Goal: Information Seeking & Learning: Compare options

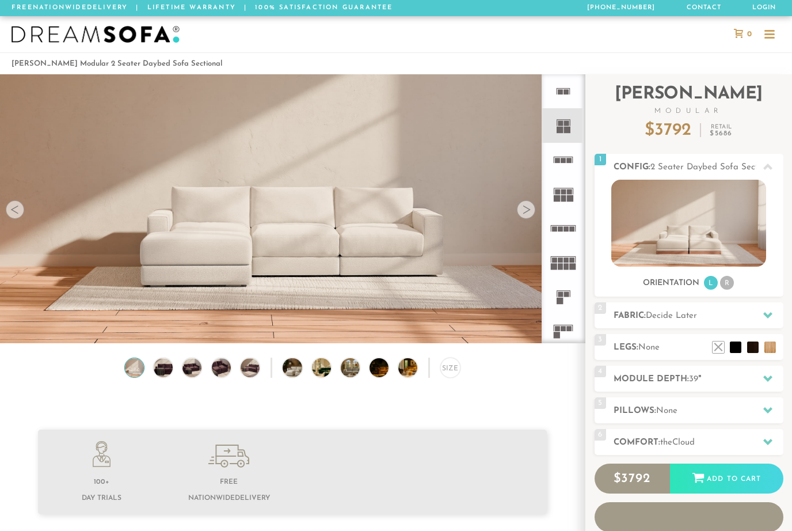
scroll to position [12536, 792]
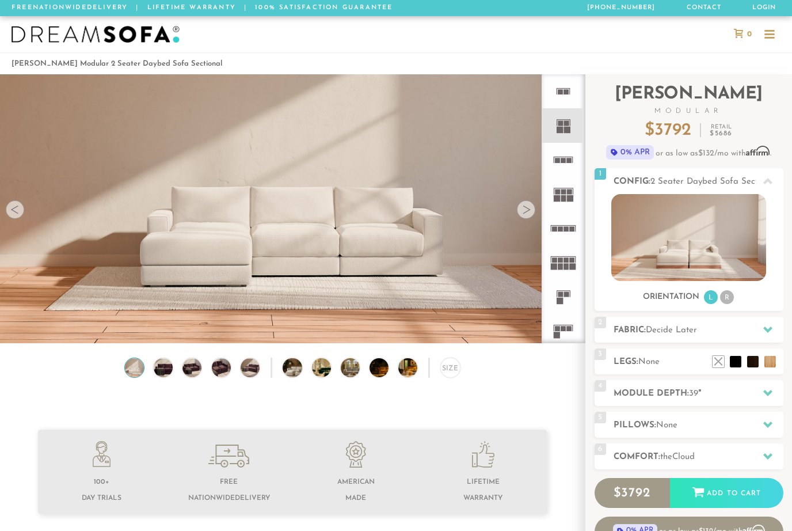
click at [527, 208] on div at bounding box center [526, 209] width 18 height 18
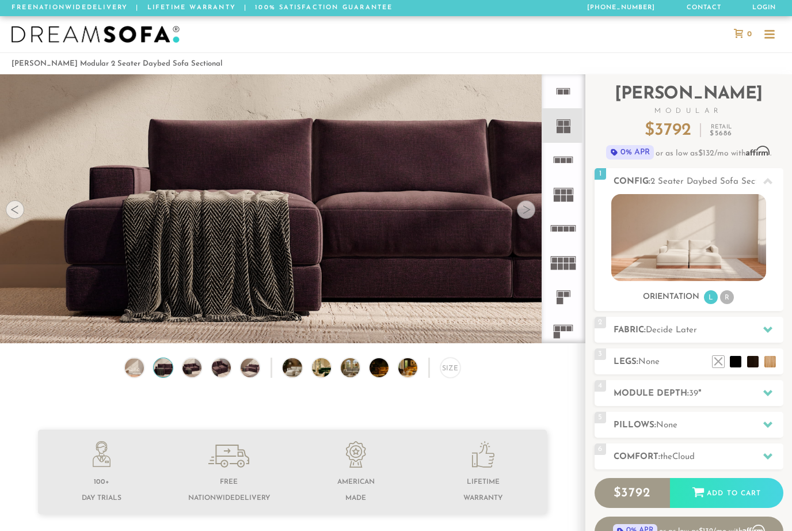
click at [15, 215] on div at bounding box center [15, 209] width 18 height 18
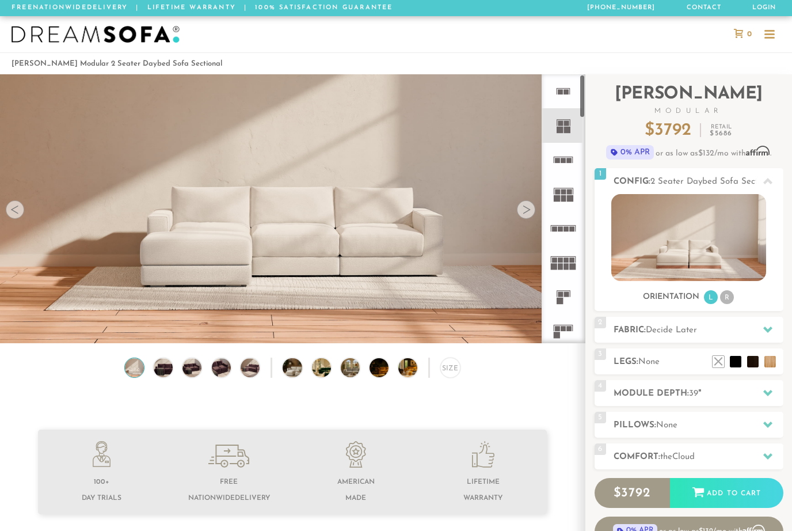
click at [569, 131] on rect at bounding box center [567, 130] width 6 height 6
click at [567, 128] on rect at bounding box center [567, 130] width 6 height 6
click at [526, 212] on div at bounding box center [526, 209] width 18 height 18
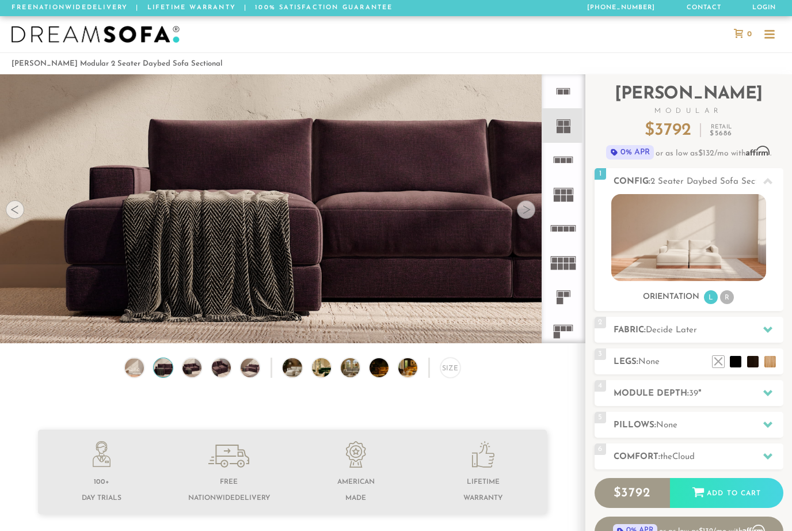
click at [536, 209] on video at bounding box center [292, 174] width 585 height 292
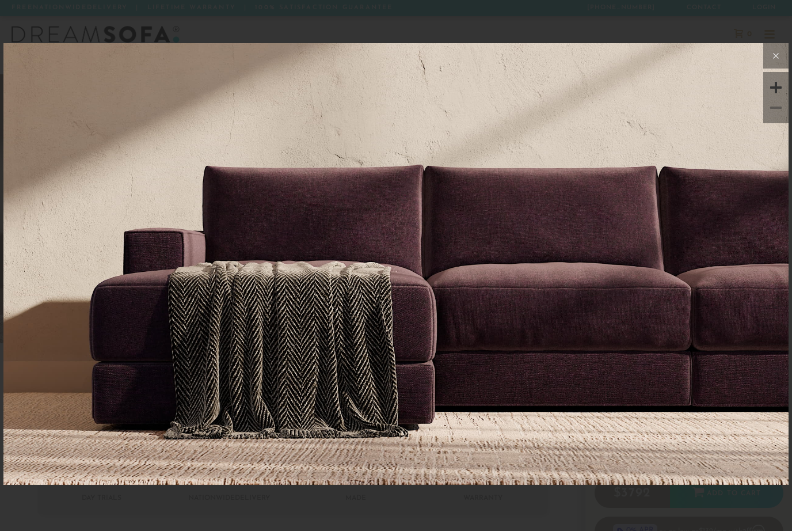
click at [767, 63] on button at bounding box center [775, 55] width 25 height 25
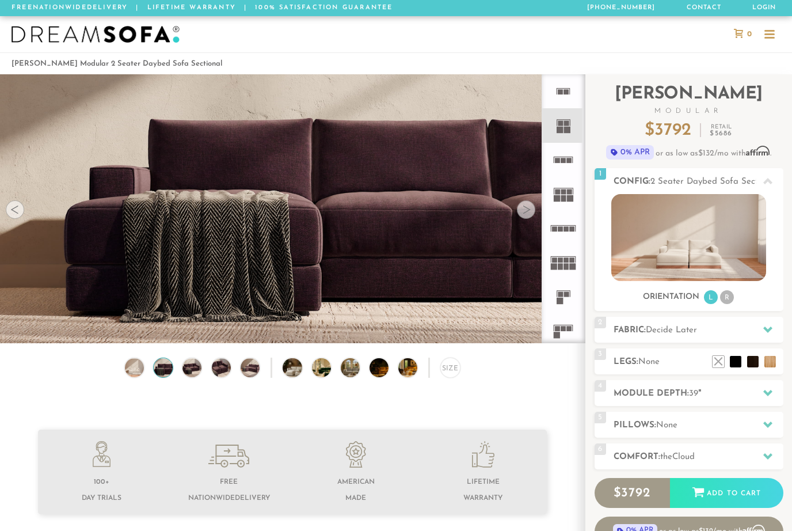
click at [527, 210] on div at bounding box center [526, 209] width 18 height 18
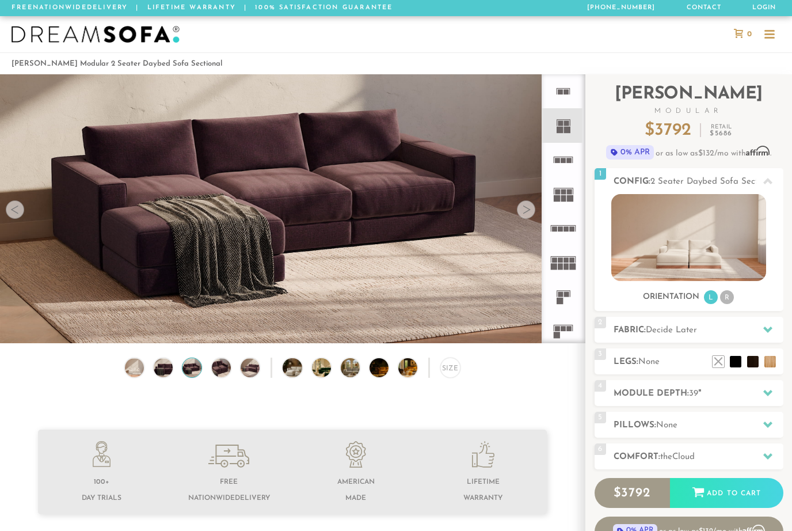
click at [533, 208] on div at bounding box center [526, 209] width 18 height 18
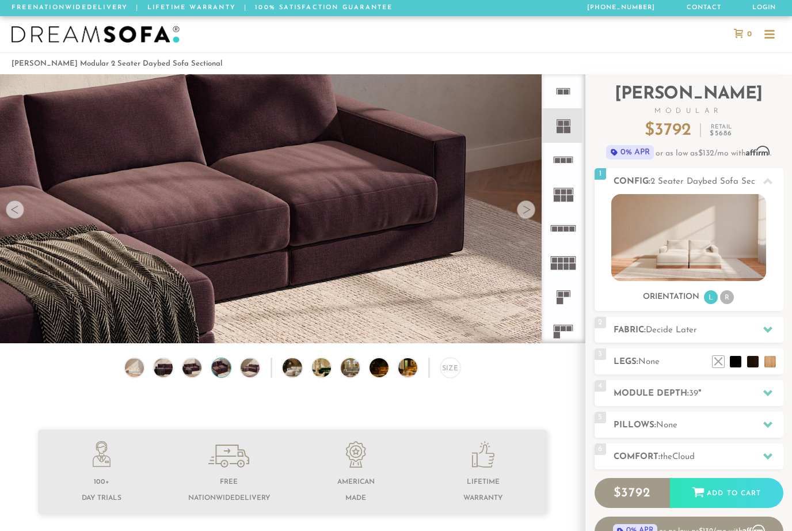
click at [532, 208] on div at bounding box center [526, 209] width 18 height 18
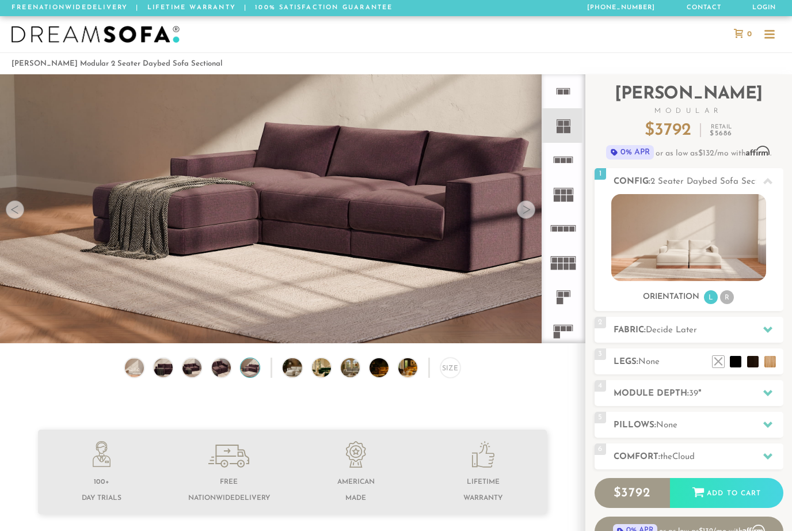
click at [526, 215] on div at bounding box center [526, 209] width 18 height 18
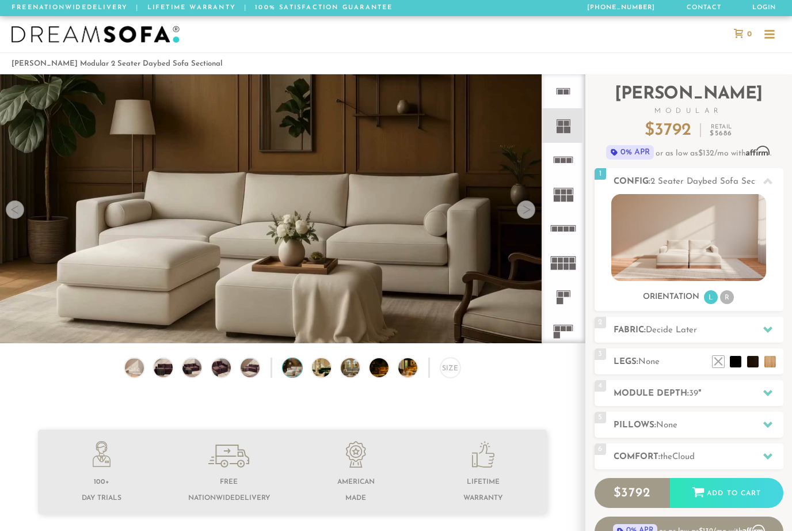
click at [531, 218] on video at bounding box center [292, 192] width 585 height 329
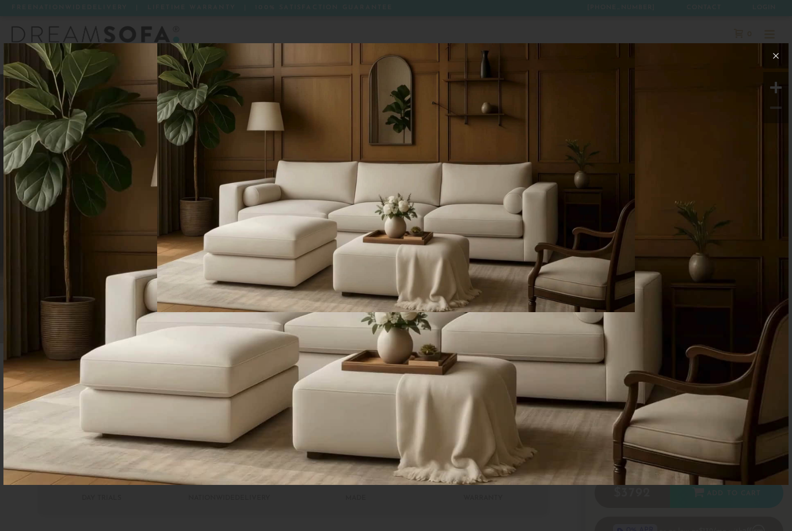
click at [773, 56] on icon at bounding box center [776, 56] width 14 height 14
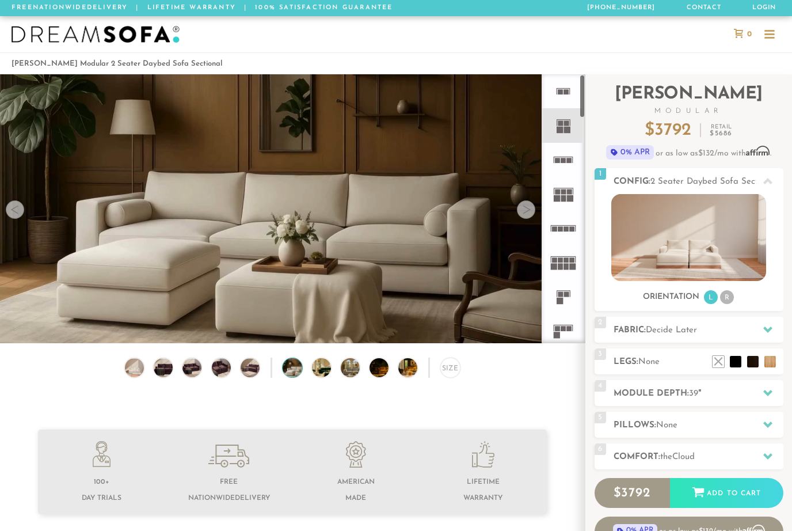
click at [569, 193] on rect at bounding box center [569, 191] width 5 height 5
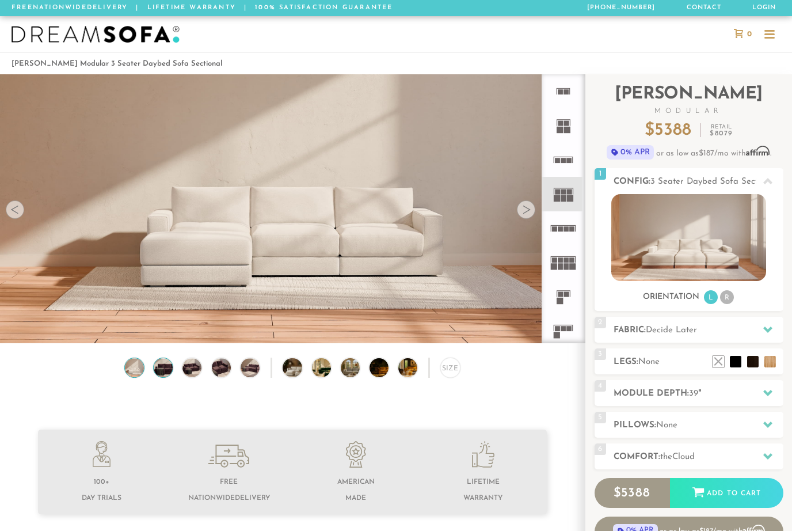
click at [157, 366] on img at bounding box center [163, 367] width 23 height 19
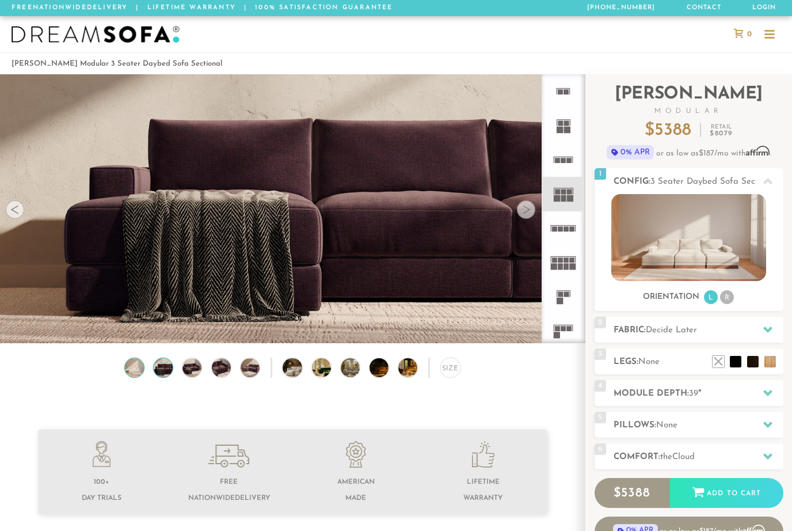
click at [138, 371] on img at bounding box center [134, 367] width 23 height 19
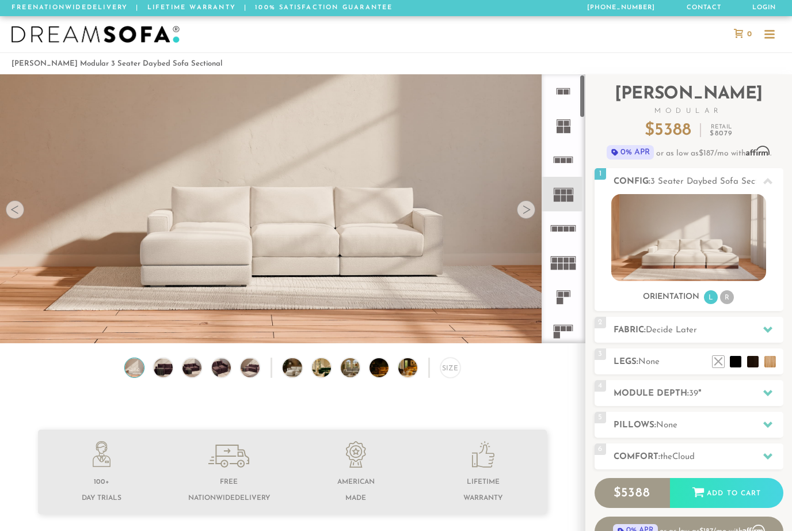
click at [569, 231] on icon at bounding box center [563, 228] width 34 height 34
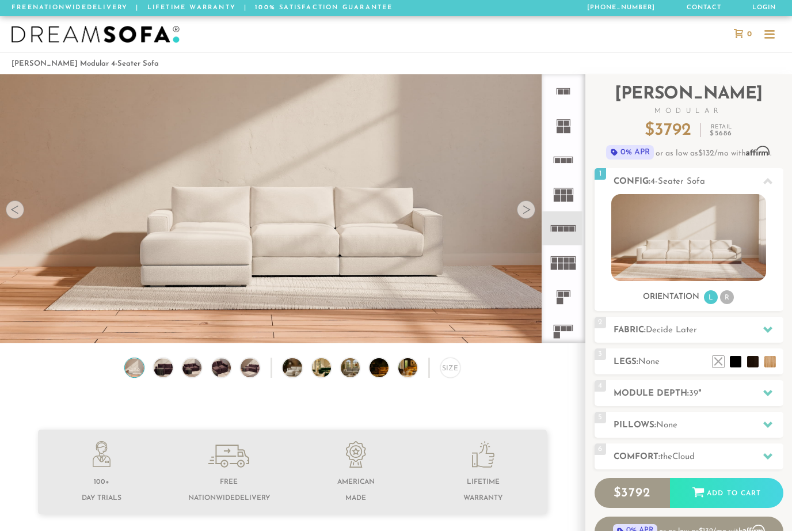
click at [567, 130] on rect at bounding box center [567, 130] width 6 height 6
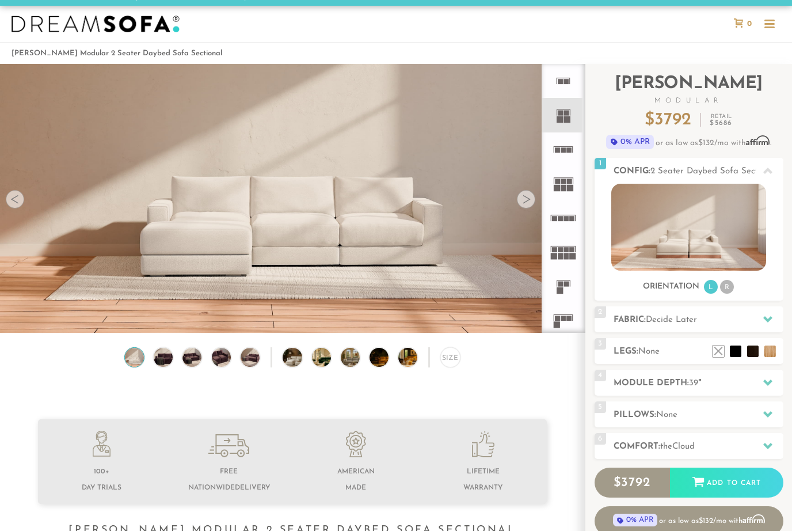
scroll to position [16, 0]
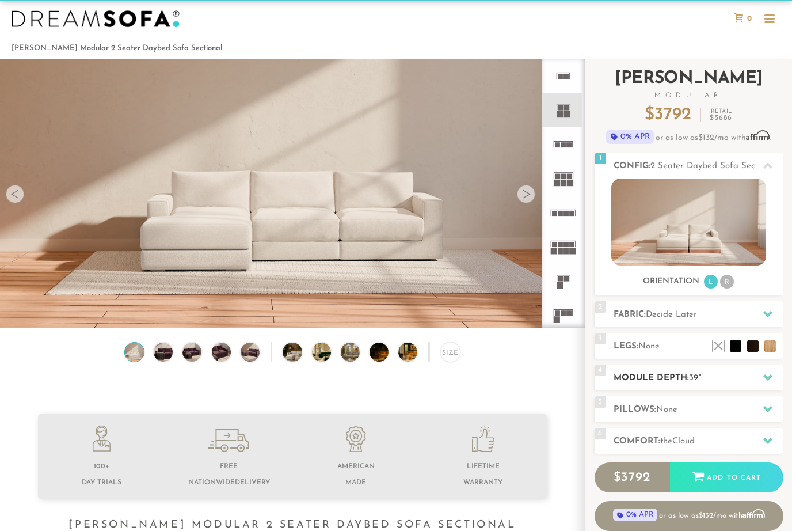
click at [773, 375] on div at bounding box center [768, 378] width 24 height 24
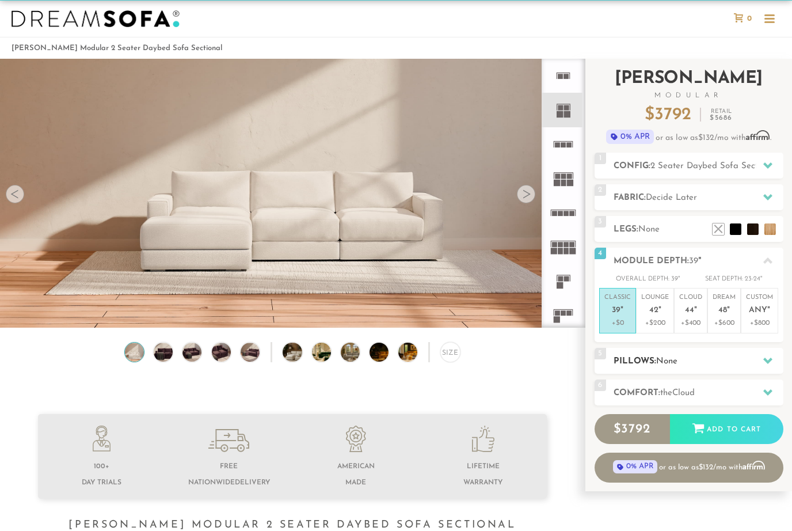
click at [763, 356] on icon at bounding box center [767, 360] width 9 height 9
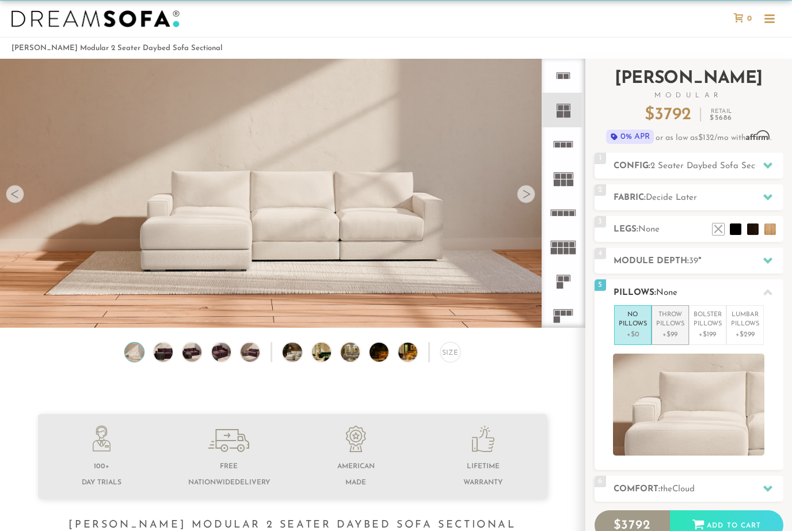
click at [678, 333] on p "+$99" at bounding box center [670, 334] width 28 height 10
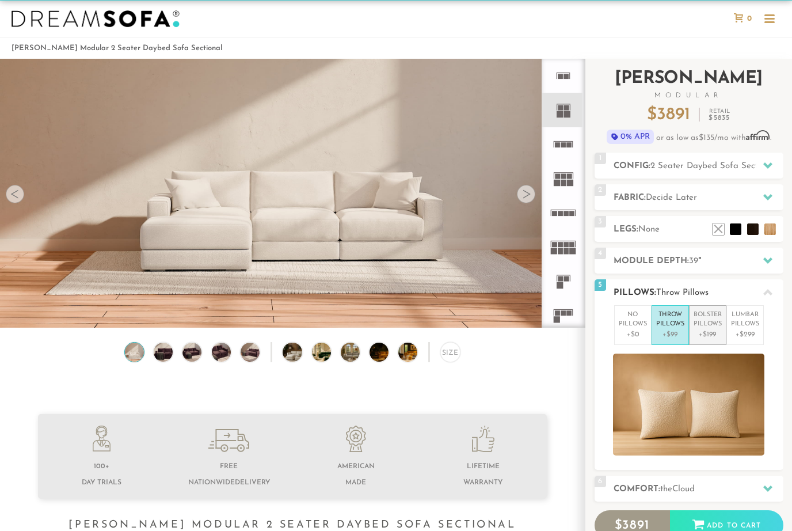
click at [712, 324] on p "Bolster Pillows" at bounding box center [708, 319] width 28 height 19
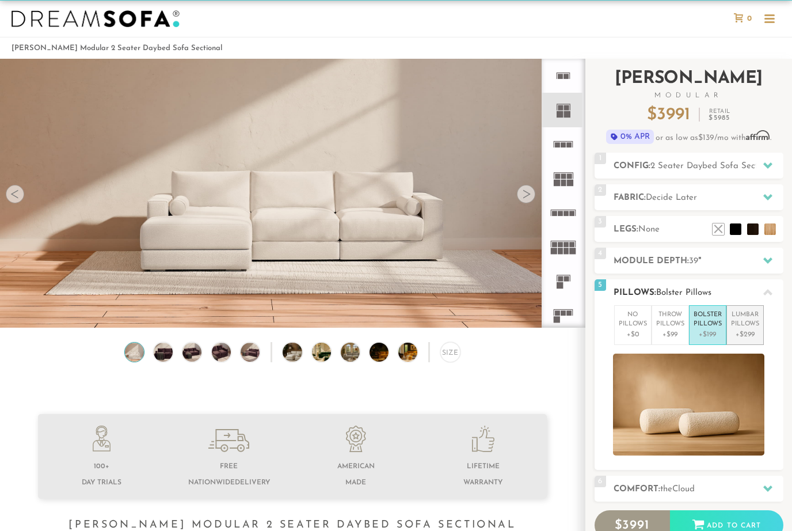
click at [759, 318] on p "Lumbar Pillows" at bounding box center [745, 319] width 28 height 19
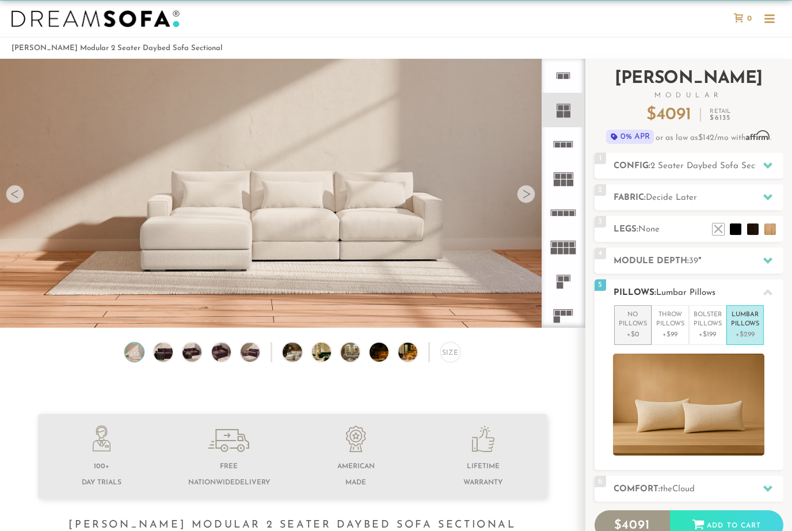
click at [634, 326] on p "No Pillows" at bounding box center [633, 319] width 28 height 19
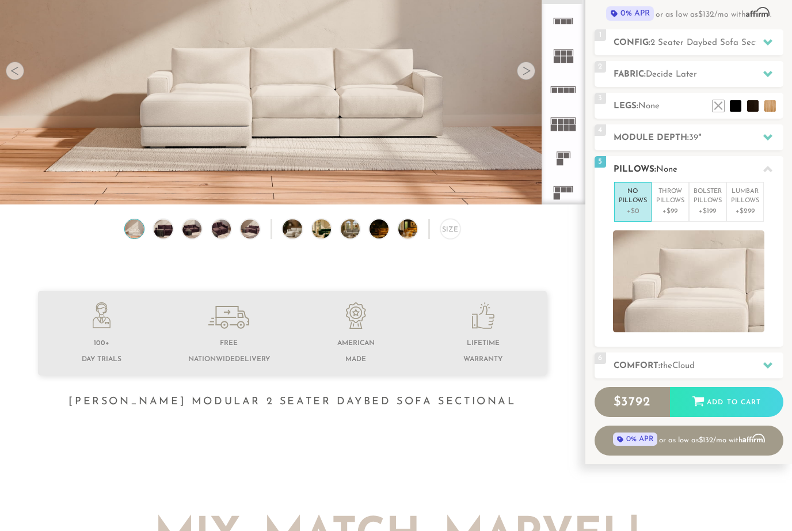
scroll to position [136, 0]
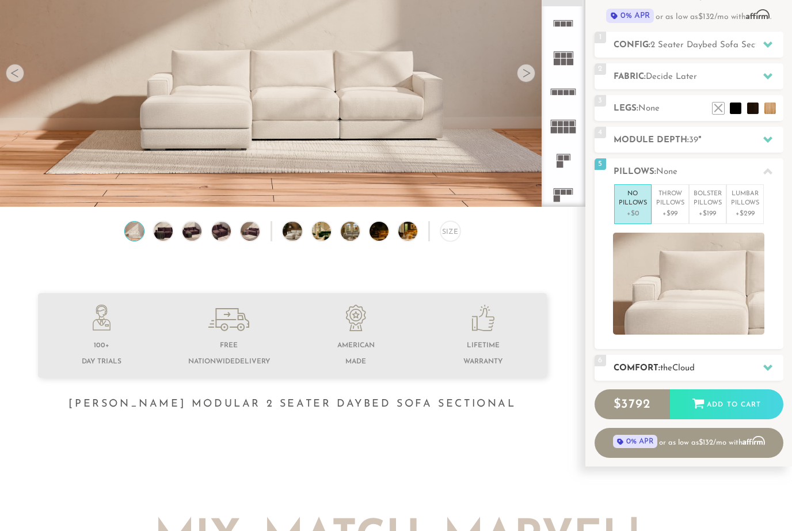
click at [767, 364] on icon at bounding box center [767, 367] width 9 height 9
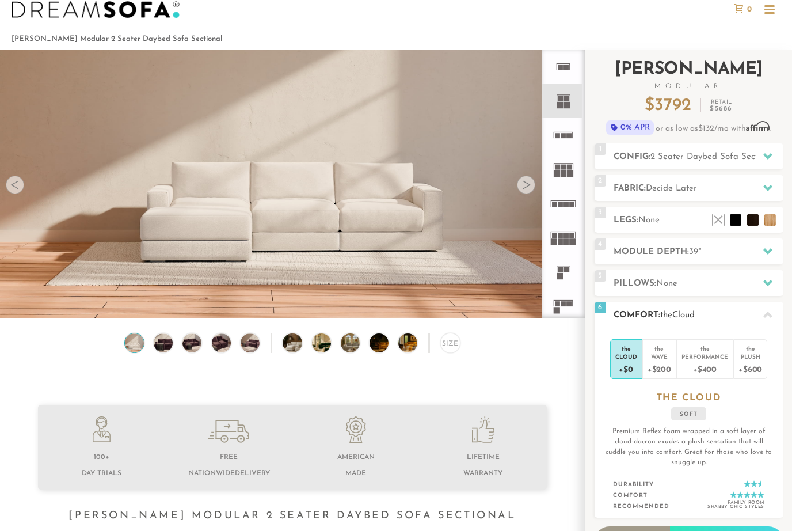
scroll to position [0, 0]
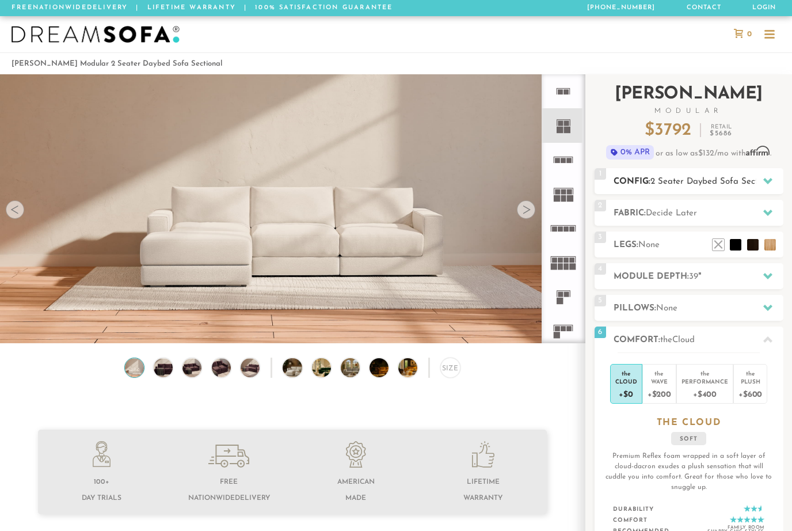
click at [772, 177] on icon at bounding box center [767, 180] width 9 height 9
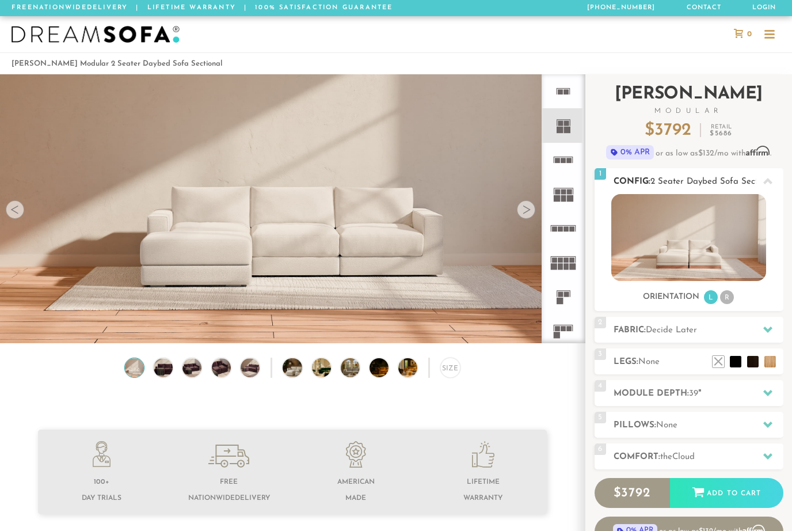
click at [736, 295] on div "Orientation L R" at bounding box center [689, 298] width 189 height 16
click at [732, 301] on li "R" at bounding box center [727, 297] width 14 height 14
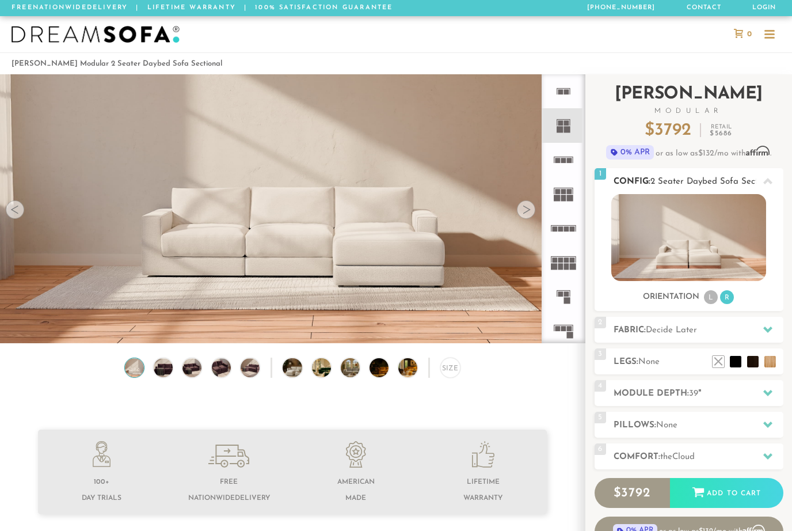
click at [732, 301] on li "R" at bounding box center [727, 297] width 14 height 14
click at [729, 300] on li "R" at bounding box center [727, 297] width 14 height 14
click at [732, 294] on li "R" at bounding box center [727, 297] width 14 height 14
click at [728, 302] on li "R" at bounding box center [727, 297] width 14 height 14
click at [728, 301] on li "R" at bounding box center [727, 297] width 14 height 14
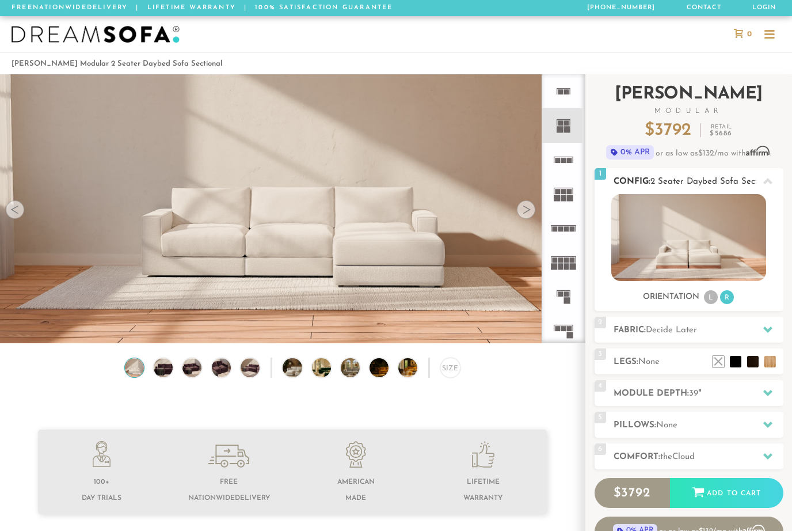
click at [712, 304] on li "L" at bounding box center [711, 297] width 14 height 14
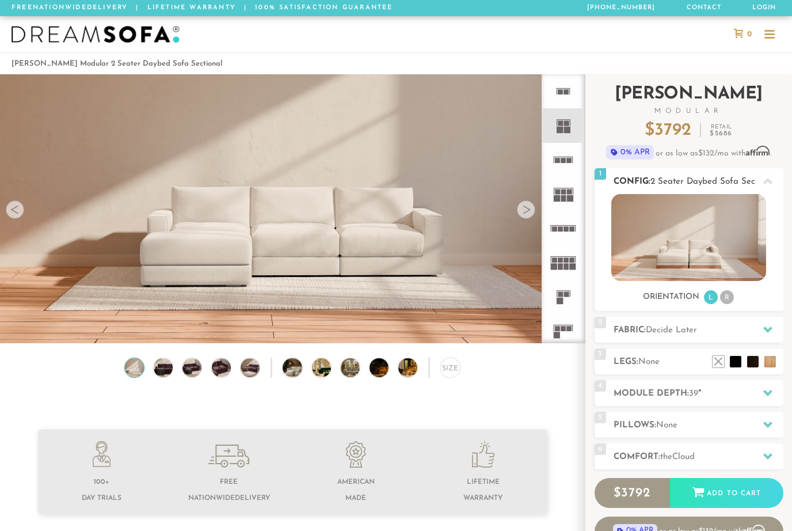
click at [709, 304] on li "L" at bounding box center [711, 297] width 14 height 14
click at [718, 233] on img at bounding box center [688, 237] width 155 height 87
click at [718, 232] on img at bounding box center [688, 237] width 155 height 87
click at [709, 241] on img at bounding box center [688, 237] width 155 height 87
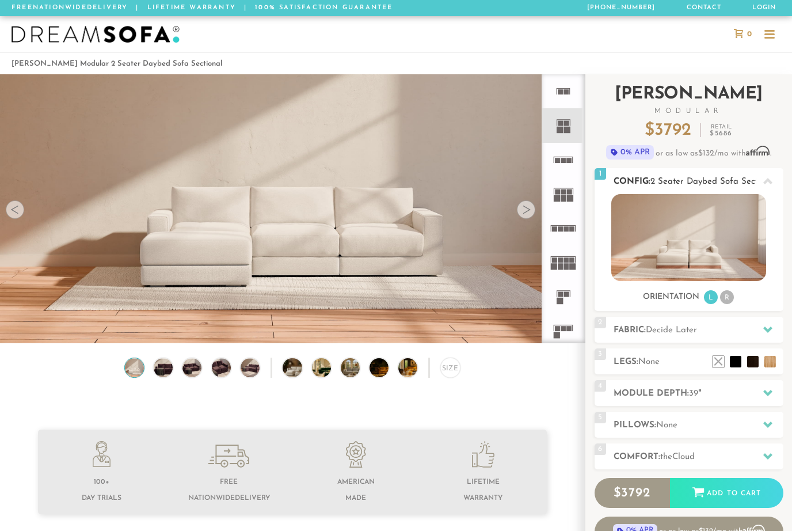
click at [707, 242] on img at bounding box center [688, 237] width 155 height 87
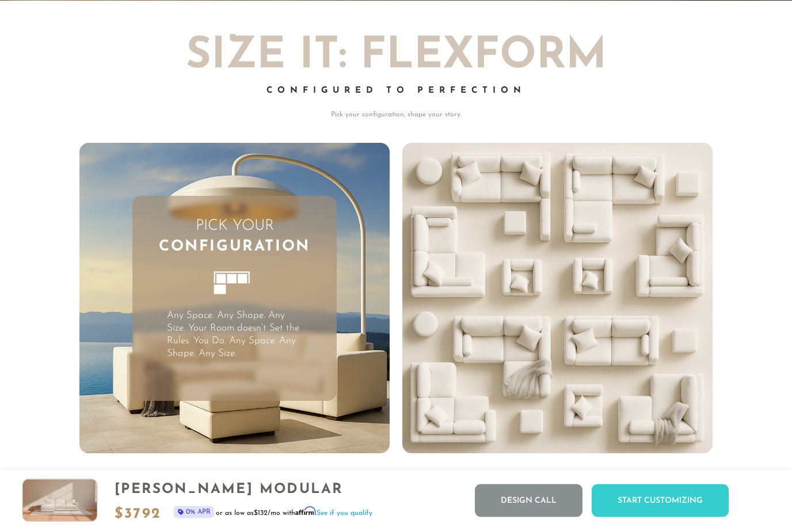
scroll to position [2617, 0]
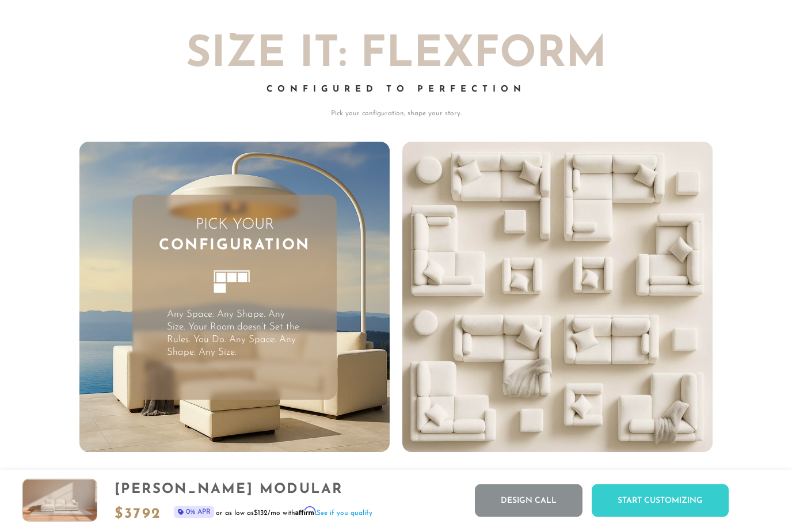
click at [236, 277] on rect at bounding box center [231, 277] width 9 height 9
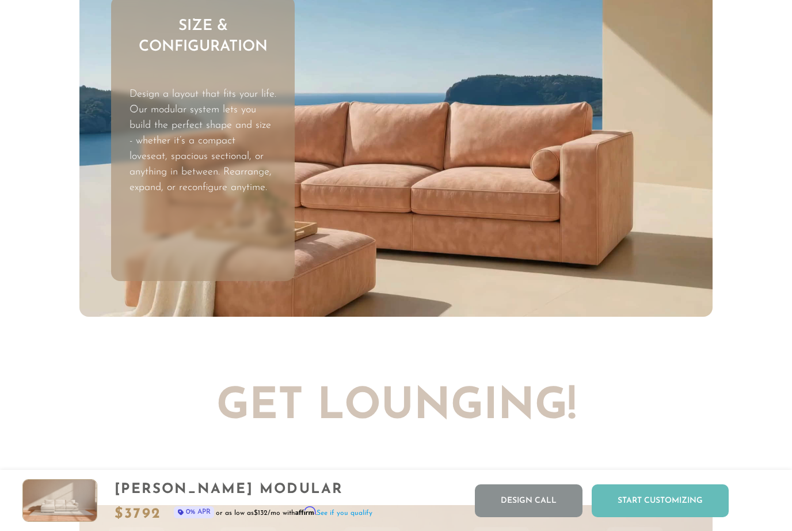
click at [665, 517] on div "Start Customizing" at bounding box center [660, 500] width 137 height 33
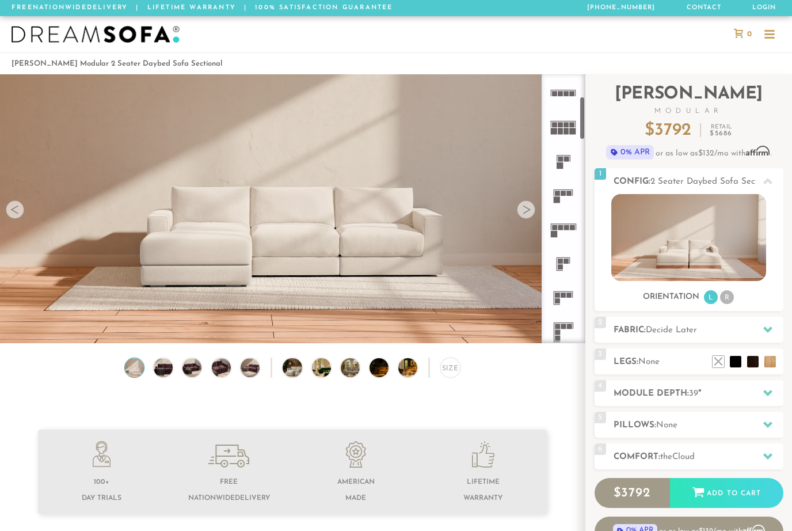
click at [569, 292] on icon at bounding box center [563, 298] width 34 height 34
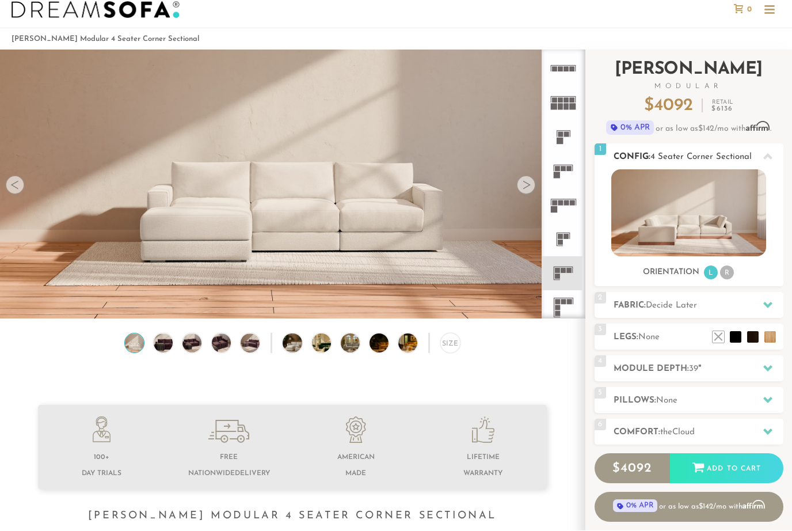
click at [773, 153] on div at bounding box center [768, 157] width 24 height 24
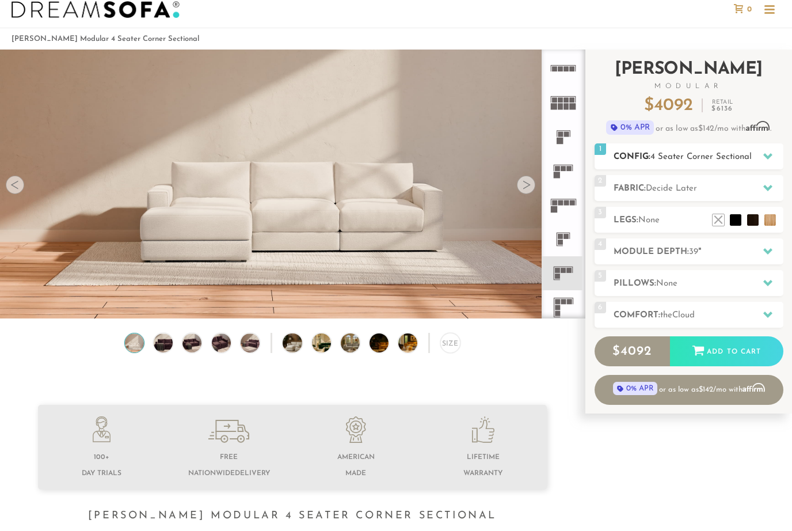
click at [768, 154] on icon at bounding box center [767, 155] width 9 height 9
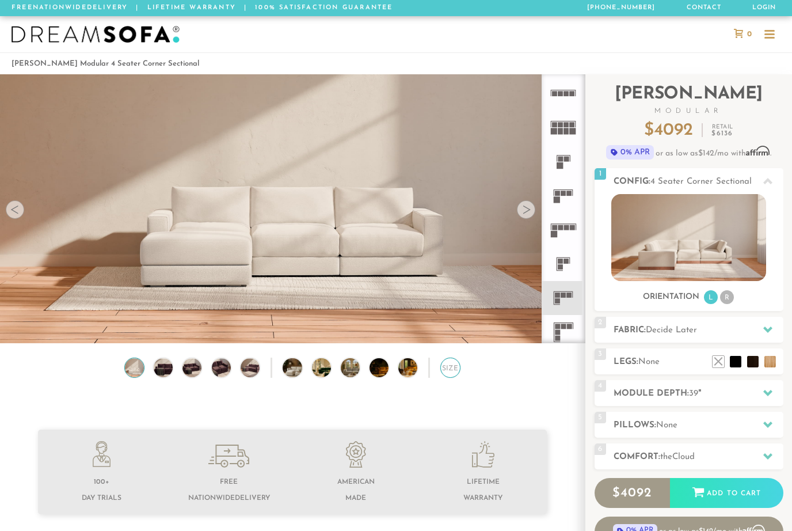
click at [455, 365] on div "Size" at bounding box center [450, 367] width 20 height 20
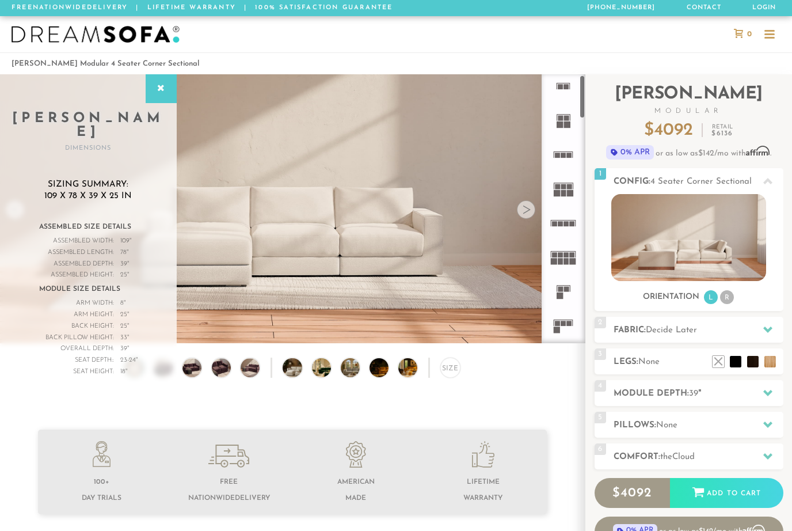
click at [561, 119] on rect at bounding box center [560, 118] width 5 height 5
click at [226, 368] on img at bounding box center [221, 367] width 23 height 19
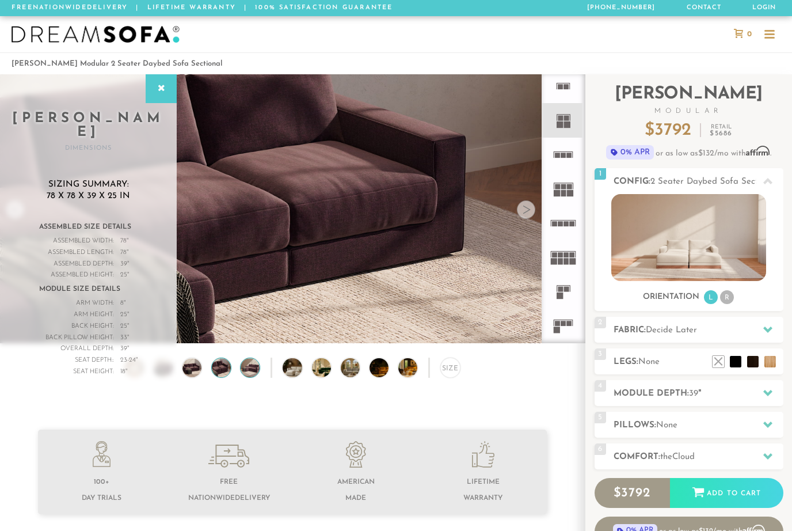
click at [252, 367] on img at bounding box center [250, 367] width 23 height 19
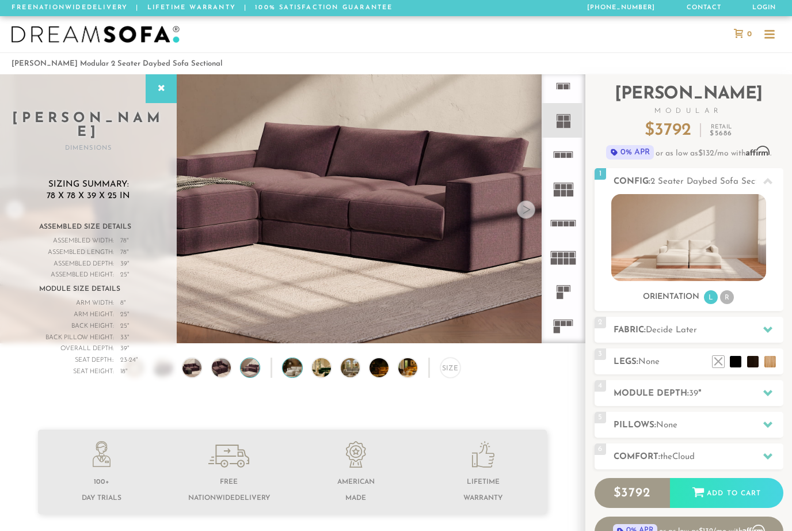
click at [290, 371] on img at bounding box center [300, 367] width 34 height 19
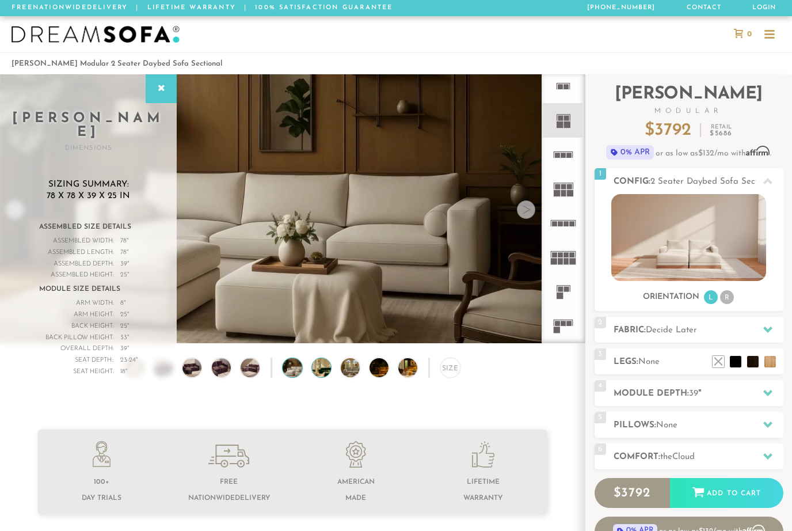
click at [321, 372] on img at bounding box center [329, 367] width 34 height 19
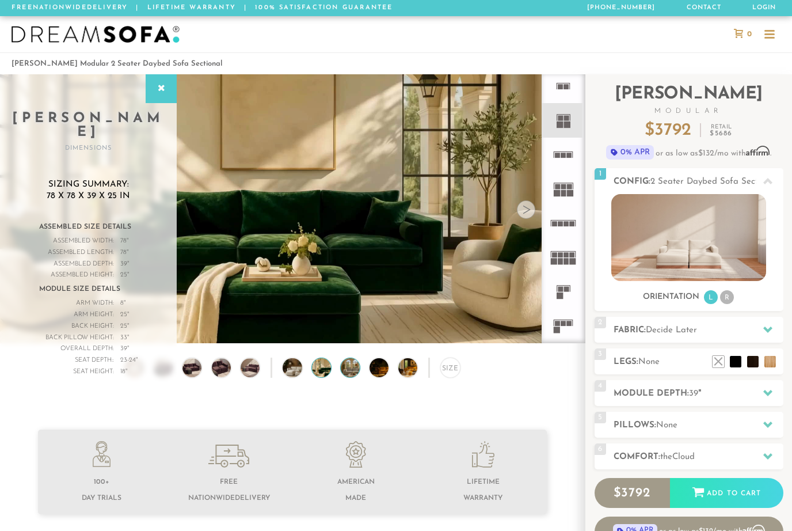
click at [350, 370] on img at bounding box center [358, 367] width 34 height 19
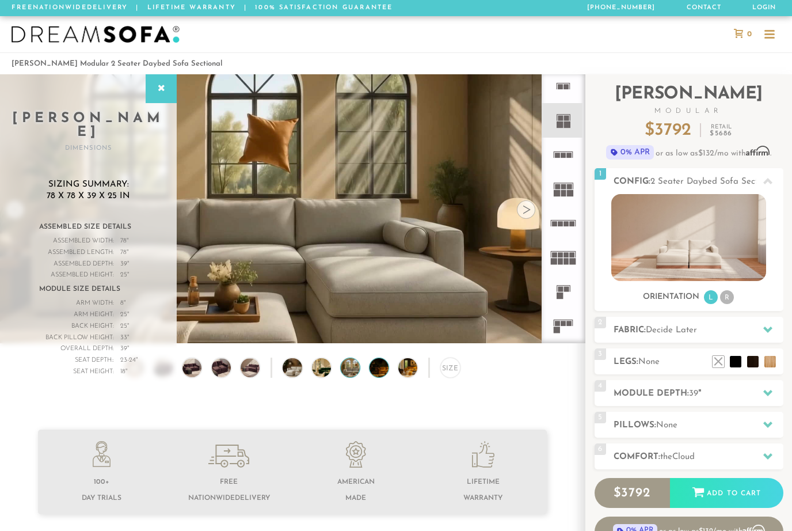
click at [382, 367] on img at bounding box center [387, 367] width 34 height 19
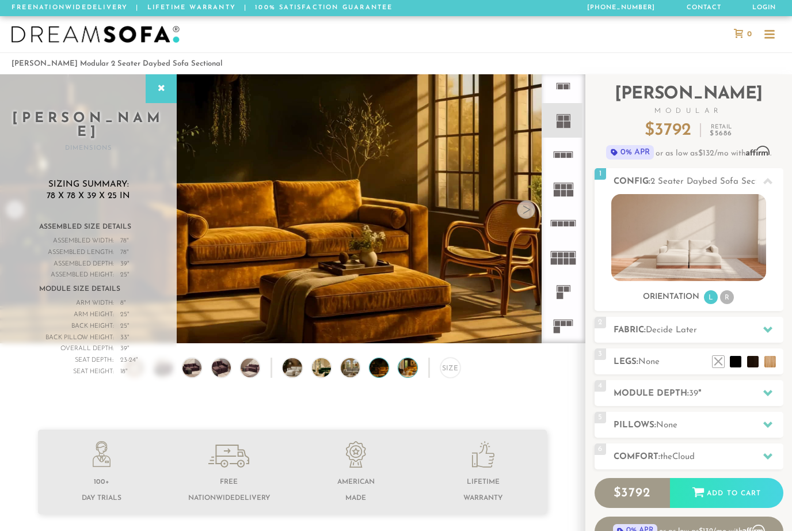
click at [411, 375] on img at bounding box center [415, 367] width 34 height 19
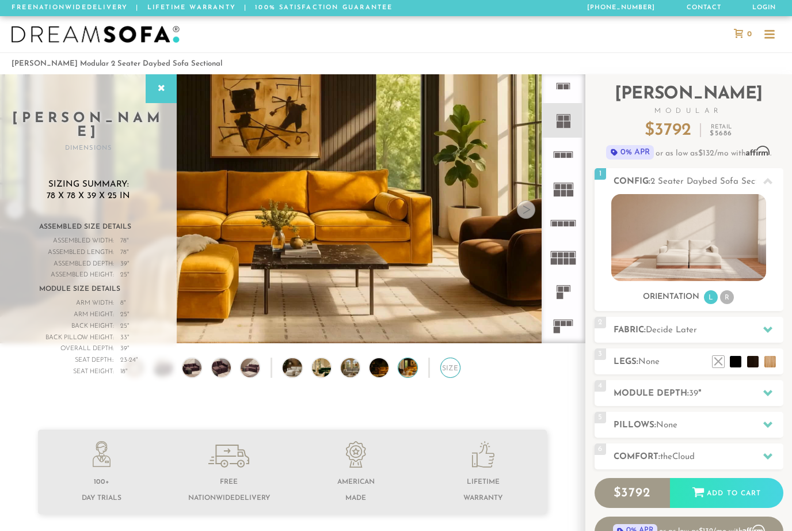
click at [458, 368] on div "Size" at bounding box center [450, 367] width 20 height 20
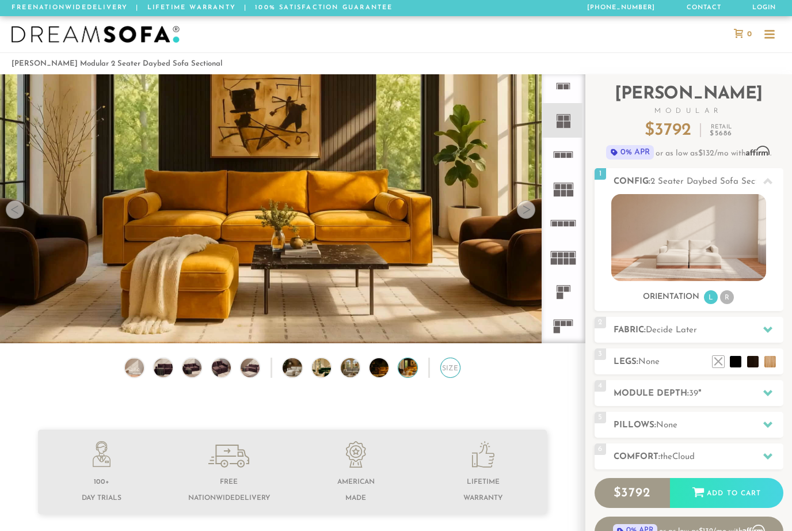
click at [453, 367] on div "Size" at bounding box center [450, 367] width 20 height 20
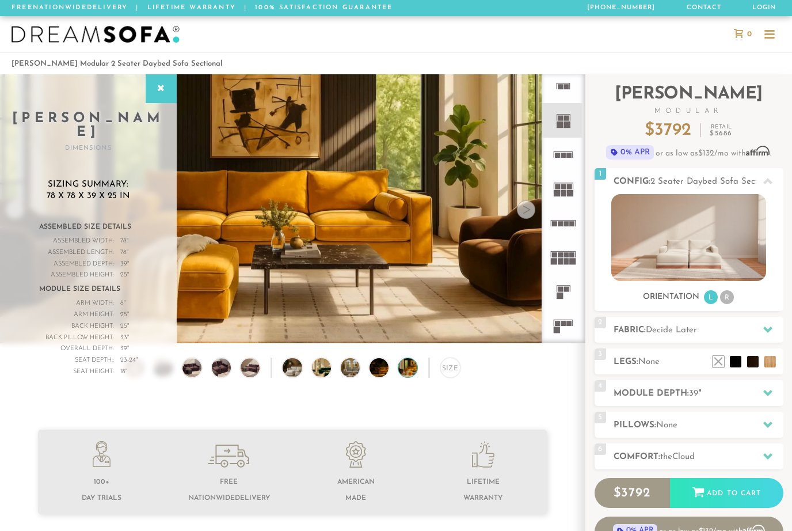
click at [566, 195] on rect at bounding box center [563, 193] width 5 height 6
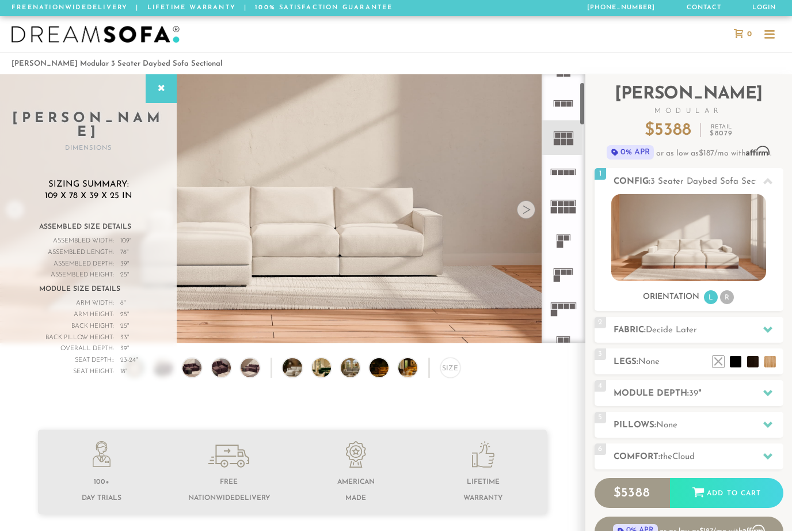
scroll to position [58, 0]
click at [569, 239] on icon at bounding box center [563, 239] width 34 height 34
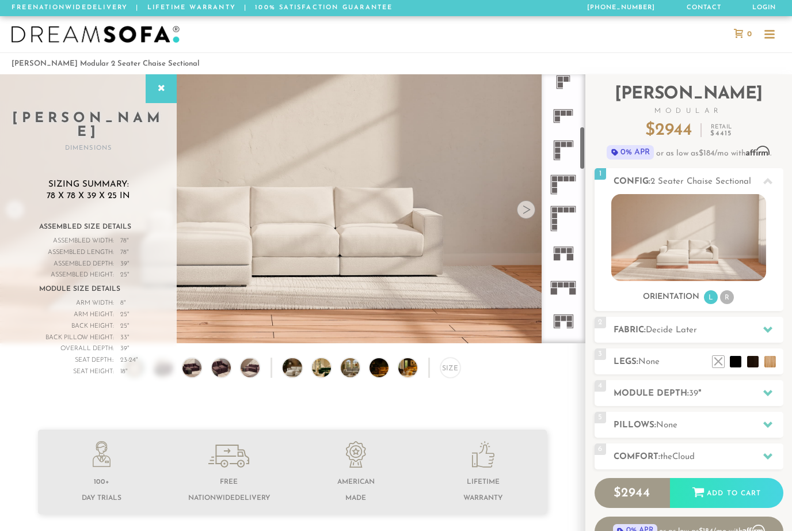
scroll to position [328, 0]
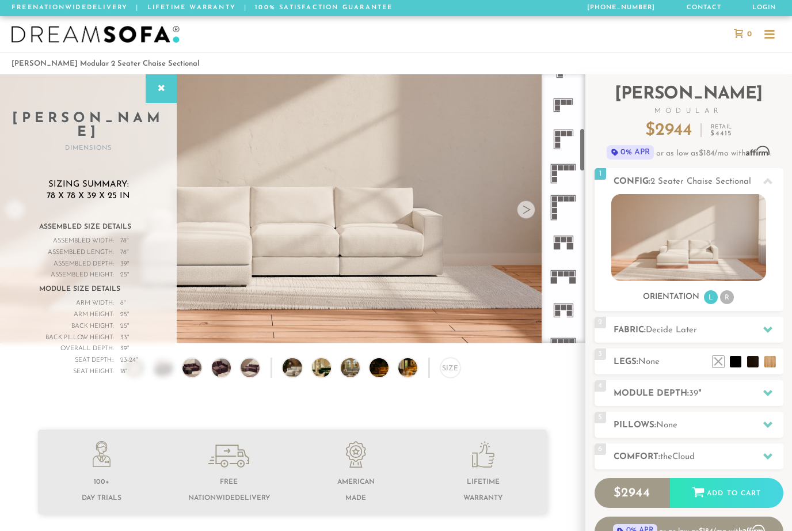
click at [570, 242] on rect at bounding box center [569, 239] width 5 height 5
